Goal: Task Accomplishment & Management: Use online tool/utility

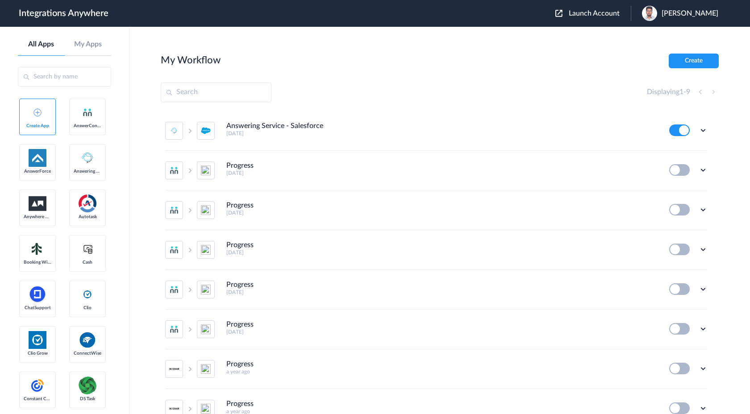
click at [612, 14] on span "Launch Account" at bounding box center [594, 13] width 51 height 7
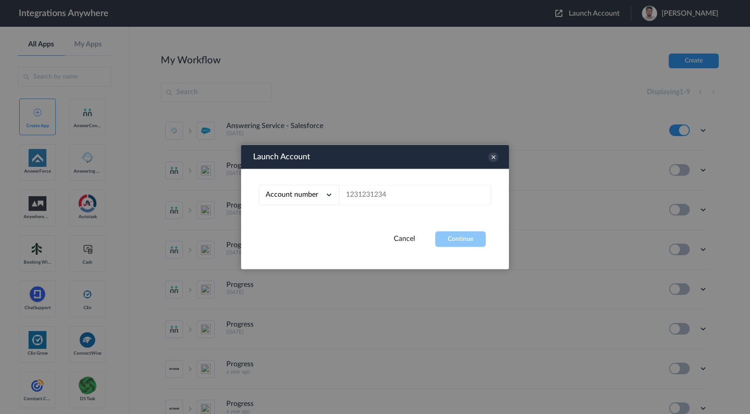
click at [302, 198] on span "Account number" at bounding box center [292, 194] width 53 height 7
click at [293, 233] on link "Email address" at bounding box center [284, 232] width 37 height 6
click at [383, 193] on input "text" at bounding box center [415, 195] width 152 height 20
paste input "[EMAIL_ADDRESS][DOMAIN_NAME]"
click at [453, 242] on button "Continue" at bounding box center [460, 240] width 50 height 16
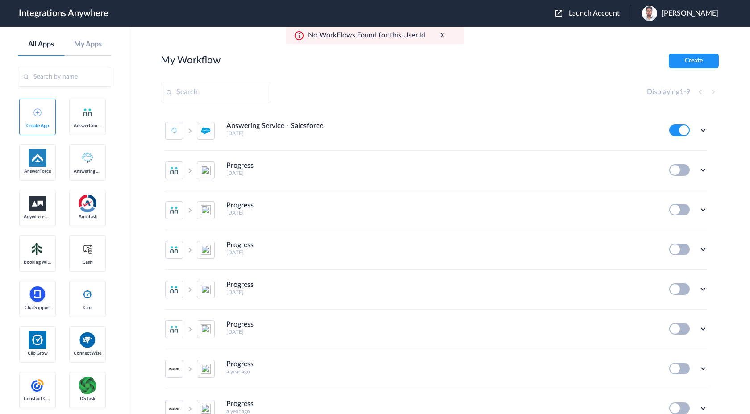
click at [619, 12] on span "Launch Account" at bounding box center [594, 13] width 51 height 7
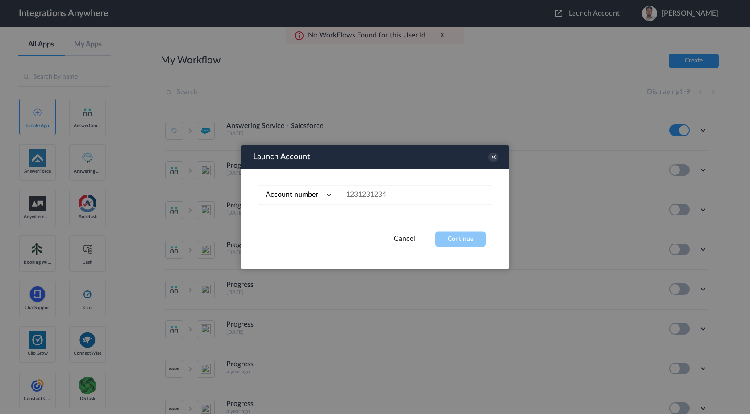
click at [304, 198] on span "Account number" at bounding box center [292, 194] width 53 height 7
click at [307, 212] on link "Account number" at bounding box center [289, 215] width 46 height 6
click at [373, 190] on input "text" at bounding box center [415, 195] width 152 height 20
paste input "b8d9c720-b5cf-409a-9e7c-20477def51b7"
click at [452, 239] on button "Continue" at bounding box center [460, 240] width 50 height 16
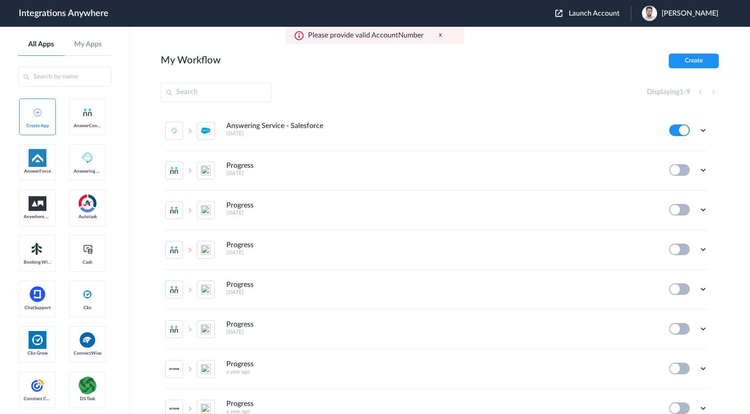
click at [615, 12] on span "Launch Account" at bounding box center [594, 13] width 51 height 7
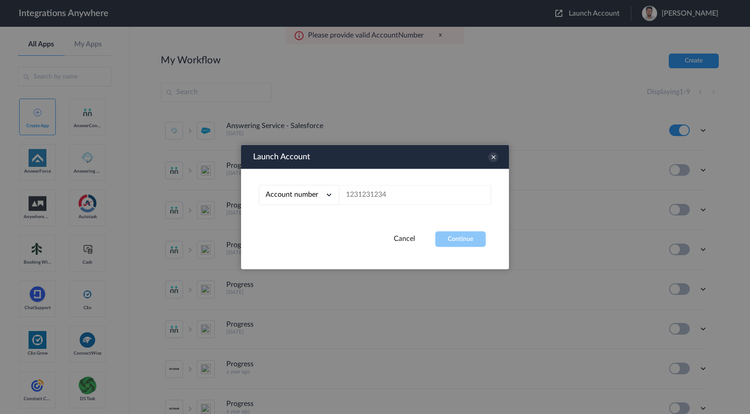
click at [304, 197] on span "Account number" at bounding box center [292, 194] width 53 height 7
click at [298, 236] on li "Email address" at bounding box center [299, 232] width 80 height 17
click at [372, 195] on input "text" at bounding box center [415, 195] width 152 height 20
paste input "b8d9c720-b5cf-409a-9e7c-20477def51b7"
click at [453, 245] on button "Continue" at bounding box center [460, 240] width 50 height 16
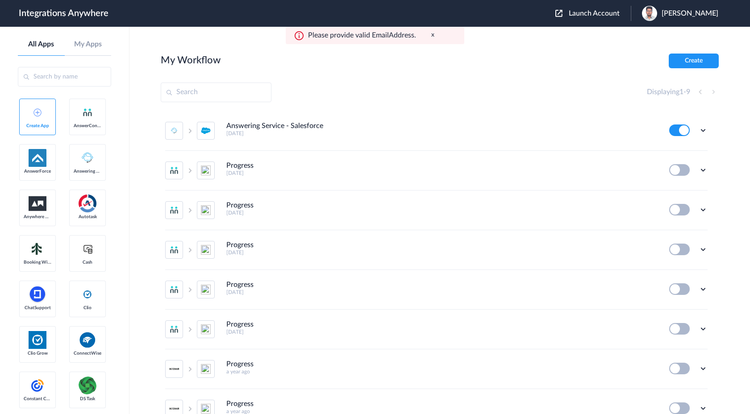
click at [612, 17] on span "Launch Account" at bounding box center [594, 13] width 51 height 7
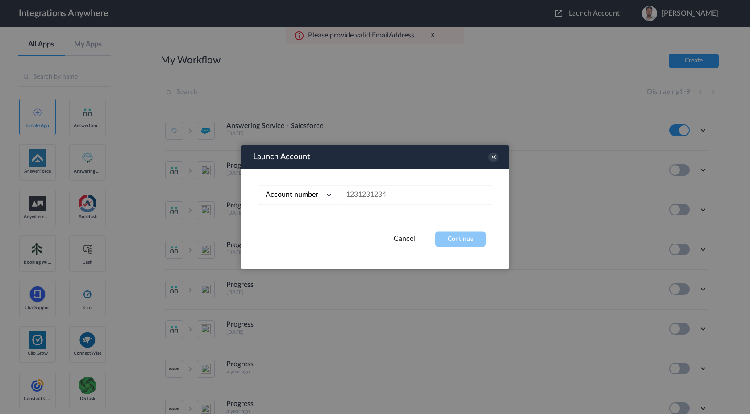
click at [304, 197] on span "Account number" at bounding box center [292, 194] width 53 height 7
click at [304, 229] on li "Email address" at bounding box center [299, 232] width 80 height 17
click at [370, 201] on input "text" at bounding box center [415, 195] width 152 height 20
paste input "[EMAIL_ADDRESS][DOMAIN_NAME]"
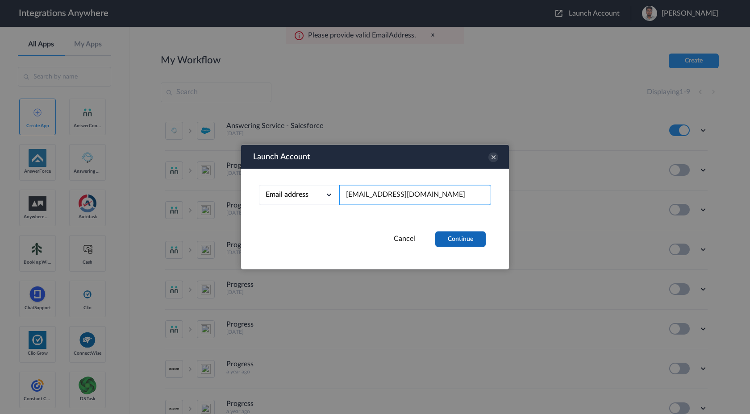
type input "[EMAIL_ADDRESS][DOMAIN_NAME]"
click at [468, 239] on button "Continue" at bounding box center [460, 240] width 50 height 16
